Goal: Use online tool/utility: Utilize a website feature to perform a specific function

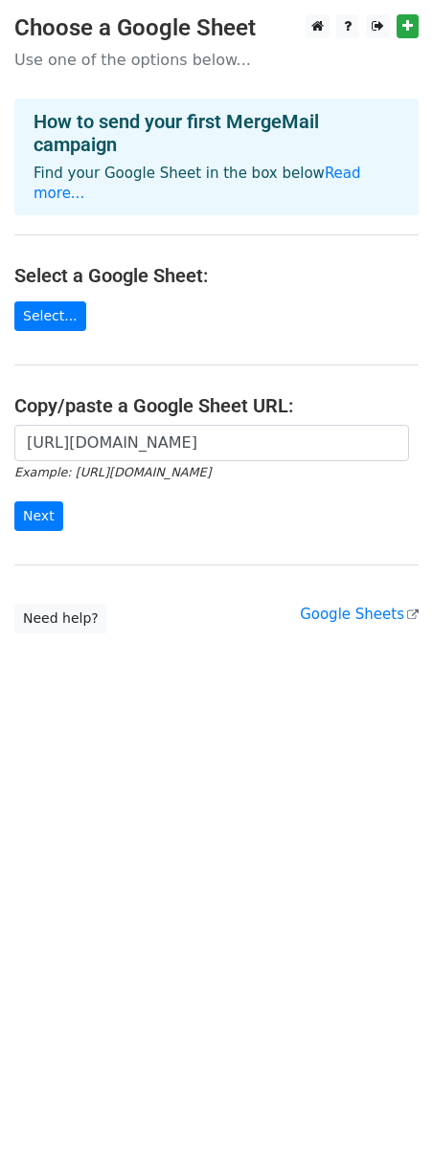
scroll to position [0, 423]
type input "[URL][DOMAIN_NAME]"
drag, startPoint x: 33, startPoint y: 486, endPoint x: 4, endPoint y: 514, distance: 39.9
click at [25, 502] on input "Next" at bounding box center [38, 517] width 49 height 30
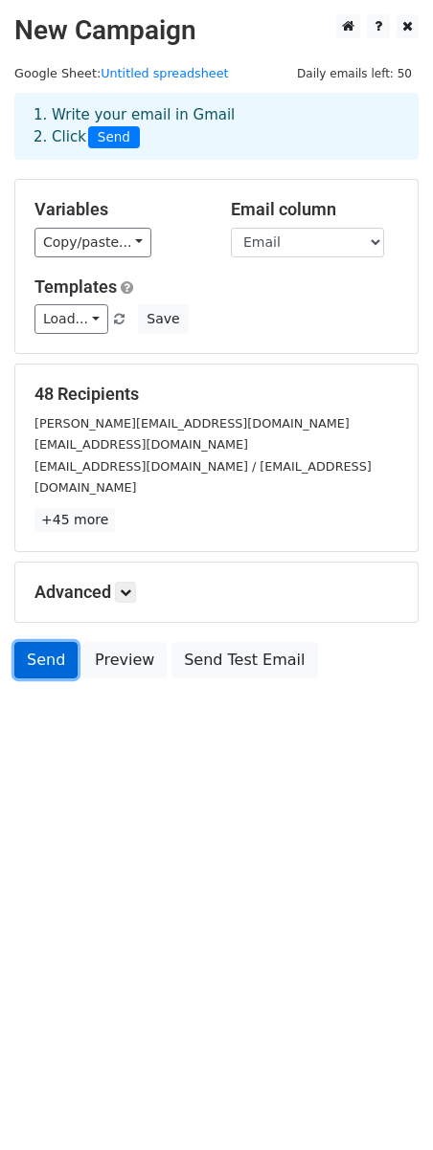
click at [52, 649] on link "Send" at bounding box center [45, 660] width 63 height 36
click at [48, 642] on link "Send" at bounding box center [45, 660] width 63 height 36
click at [58, 642] on link "Send" at bounding box center [45, 660] width 63 height 36
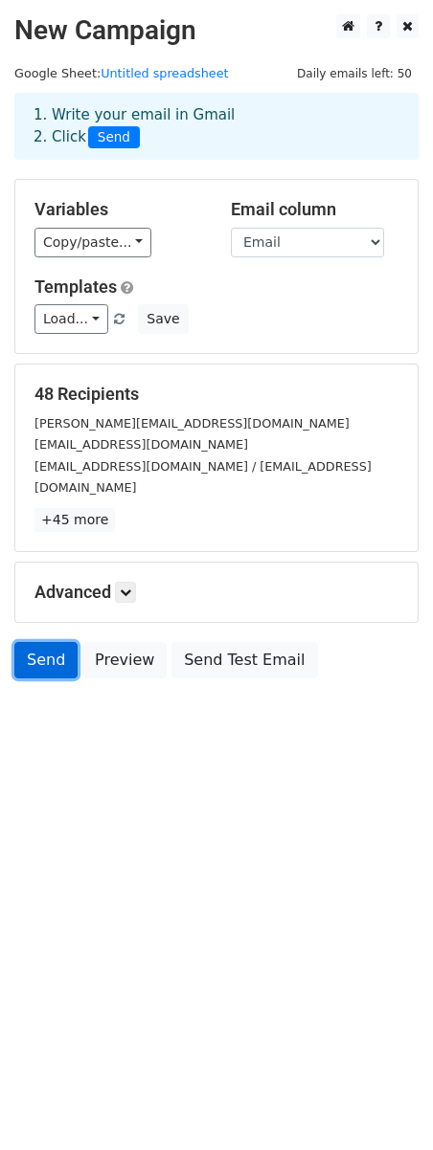
click at [58, 642] on link "Send" at bounding box center [45, 660] width 63 height 36
